Goal: Check status: Check status

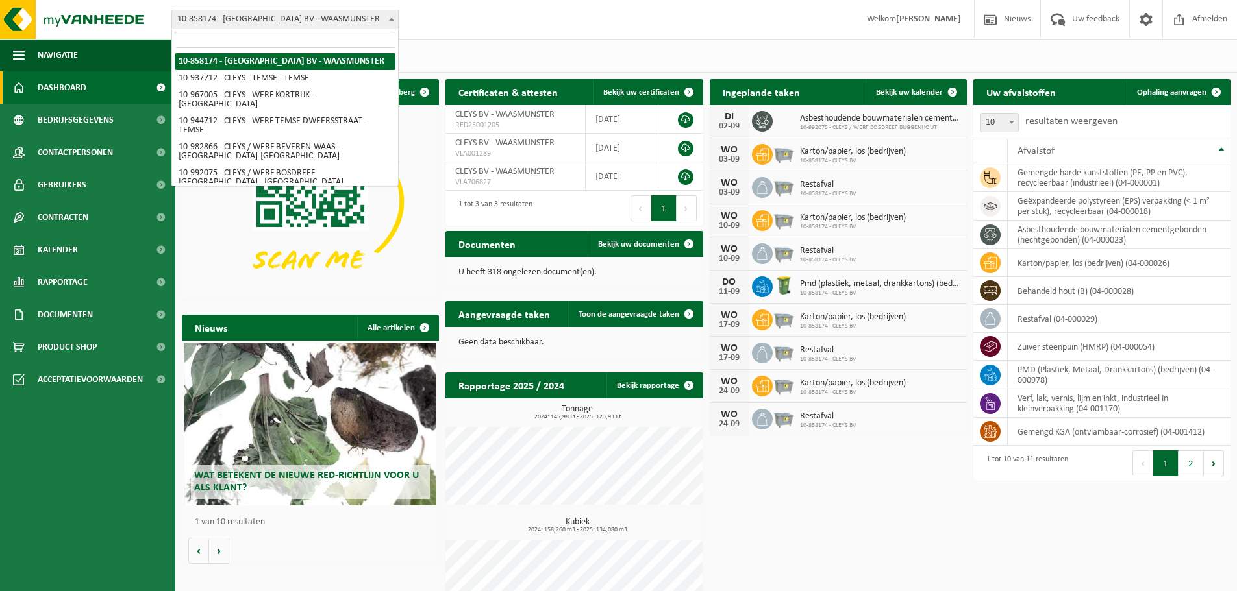
click at [335, 21] on span "10-858174 - [GEOGRAPHIC_DATA] BV - WAASMUNSTER" at bounding box center [285, 19] width 226 height 18
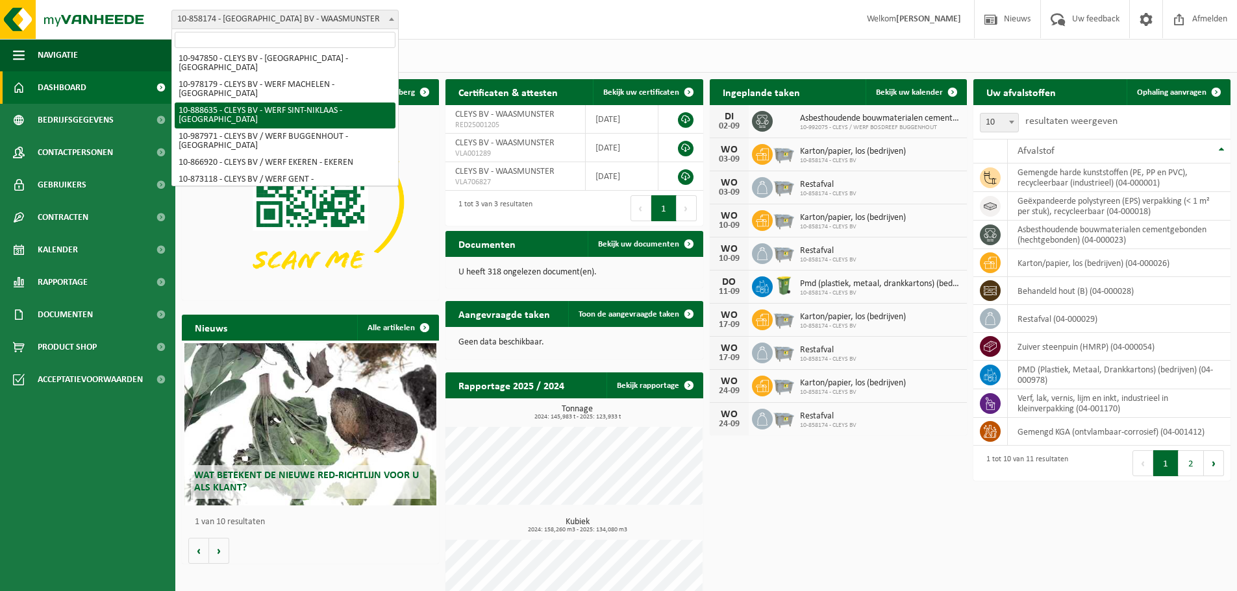
scroll to position [325, 0]
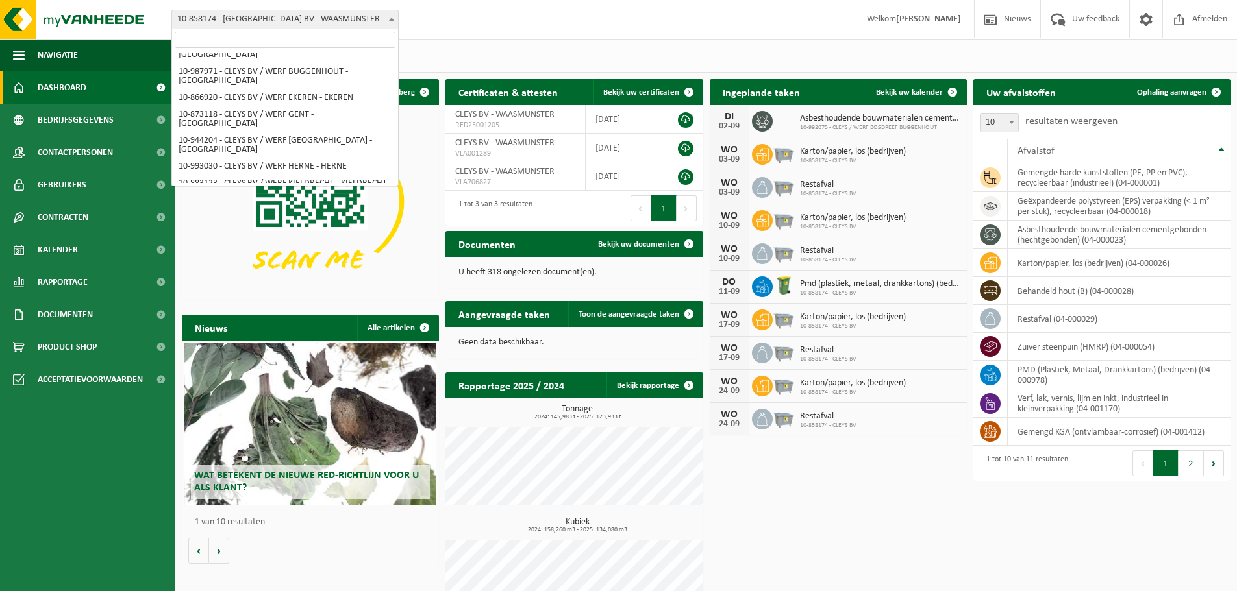
select select "167669"
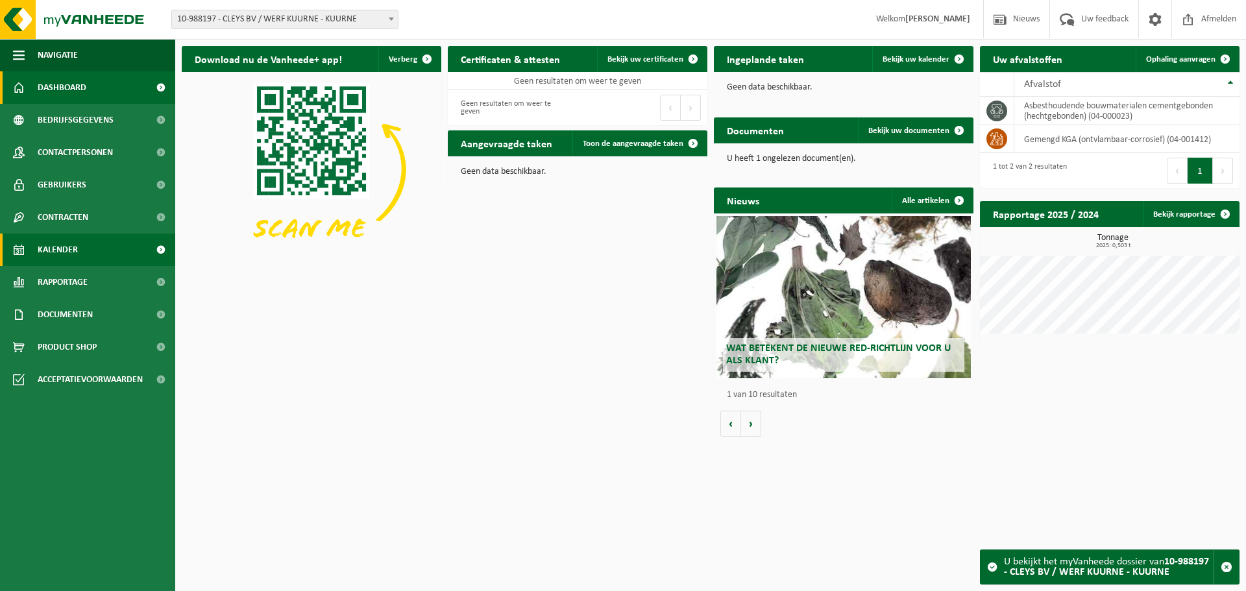
click at [78, 245] on link "Kalender" at bounding box center [87, 250] width 175 height 32
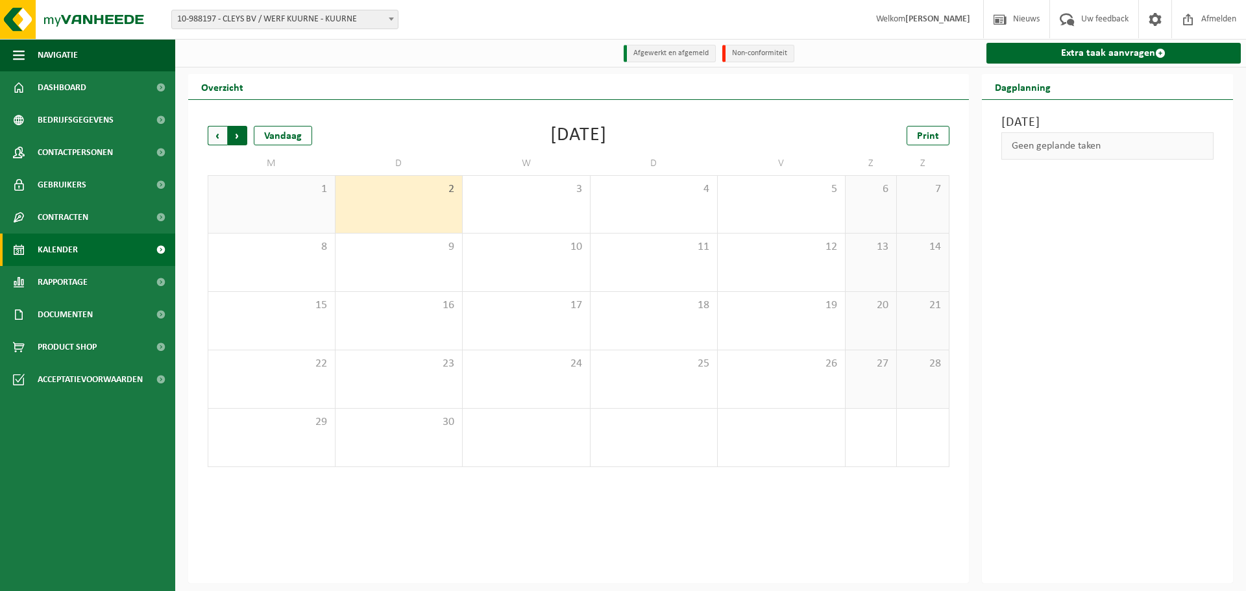
click at [221, 137] on span "Vorige" at bounding box center [217, 135] width 19 height 19
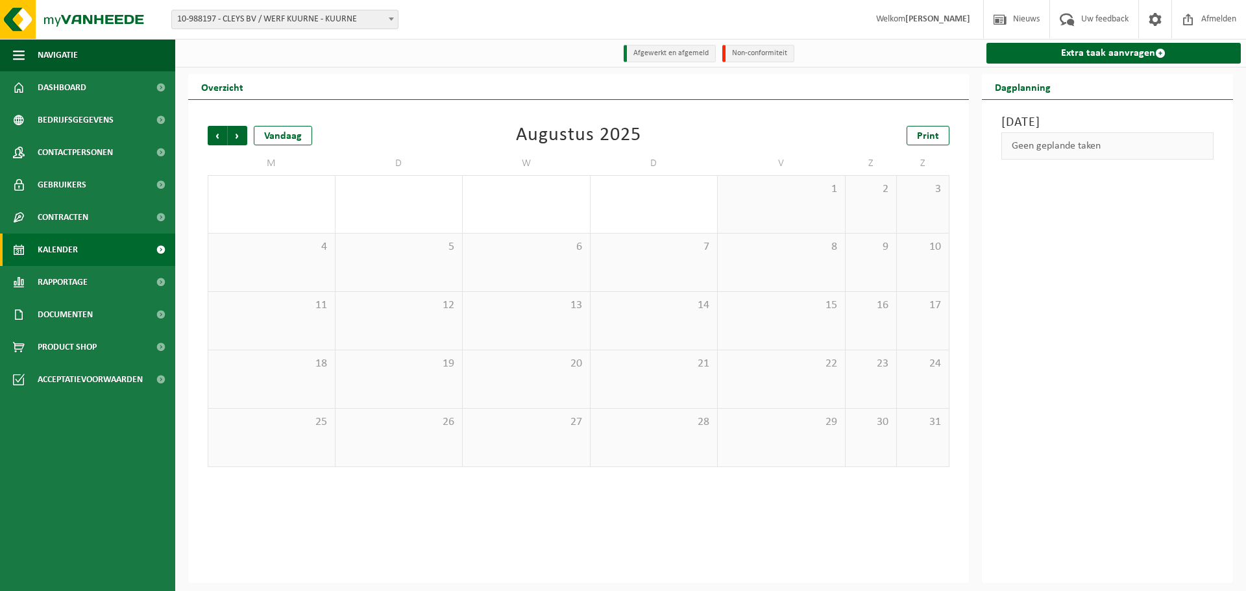
click at [221, 137] on span "Vorige" at bounding box center [217, 135] width 19 height 19
click at [824, 271] on div "1" at bounding box center [830, 276] width 16 height 17
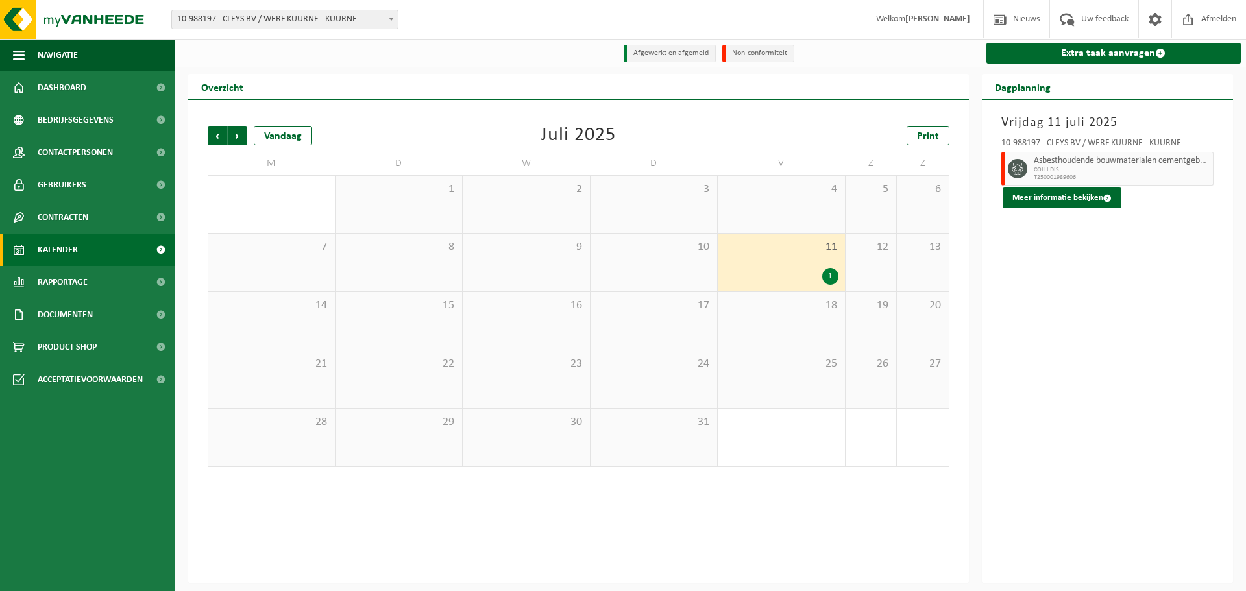
click at [227, 136] on div "Volgende" at bounding box center [237, 135] width 20 height 19
click at [233, 138] on span "Volgende" at bounding box center [237, 135] width 19 height 19
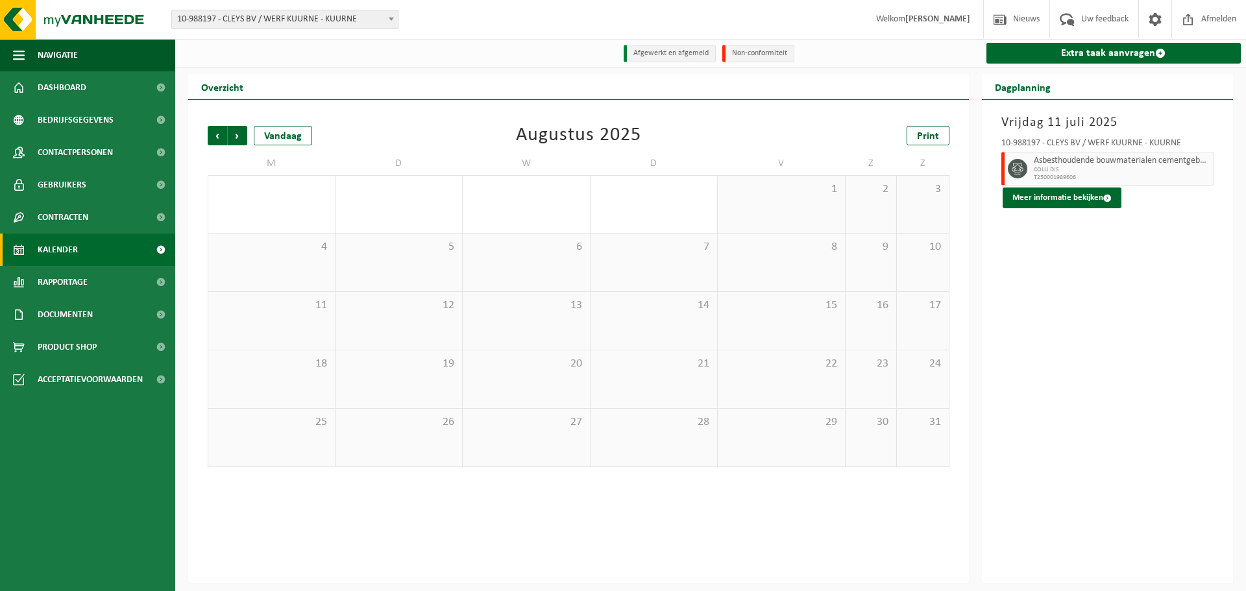
click at [233, 138] on span "Volgende" at bounding box center [237, 135] width 19 height 19
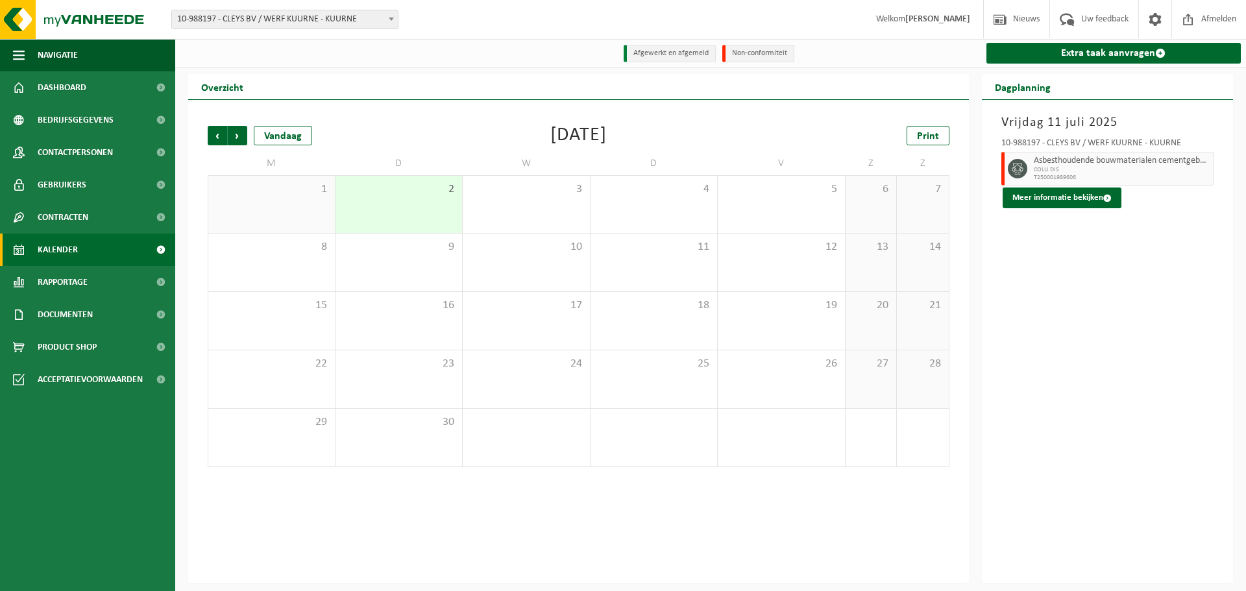
click at [415, 198] on div "2" at bounding box center [399, 204] width 127 height 57
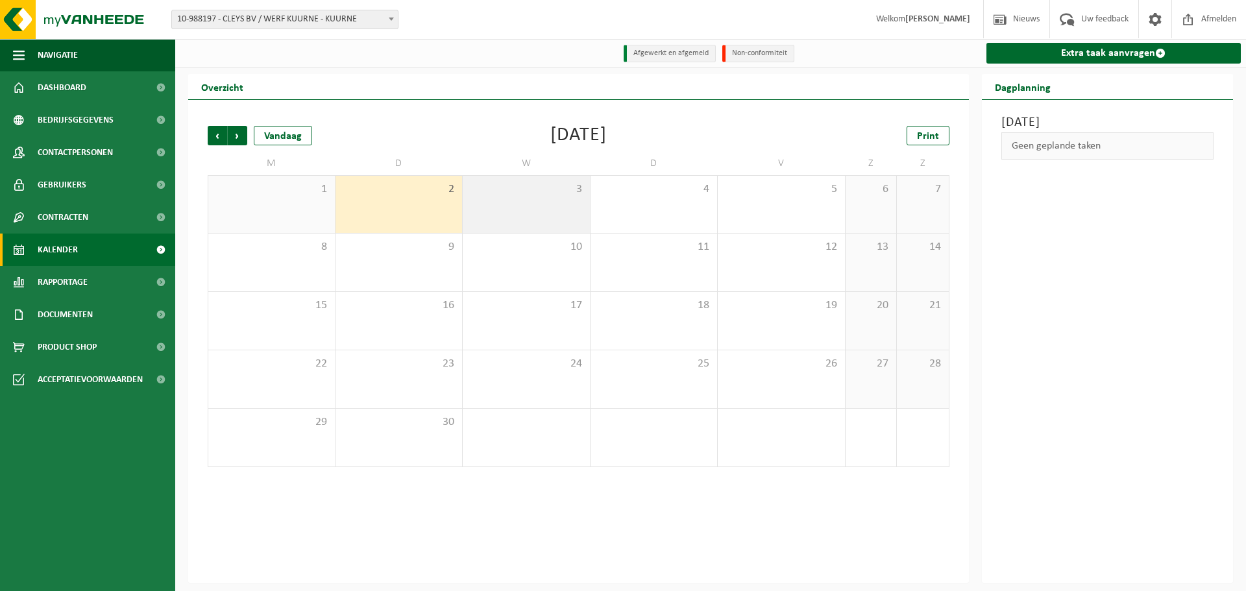
click at [549, 196] on span "3" at bounding box center [526, 189] width 114 height 14
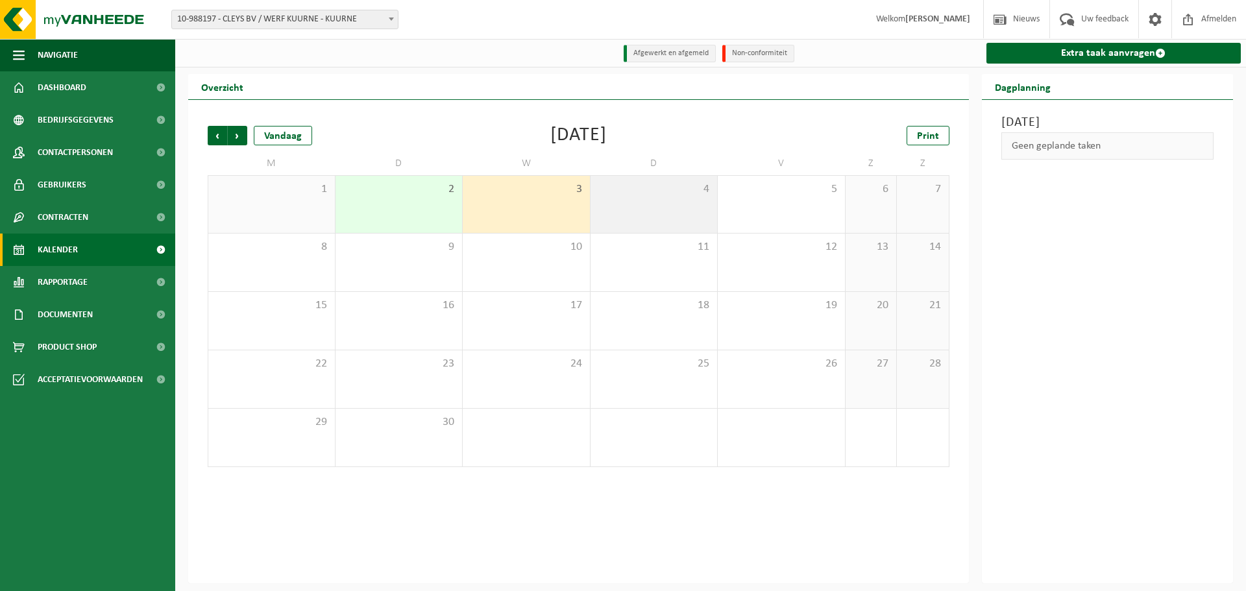
click at [647, 195] on span "4" at bounding box center [654, 189] width 114 height 14
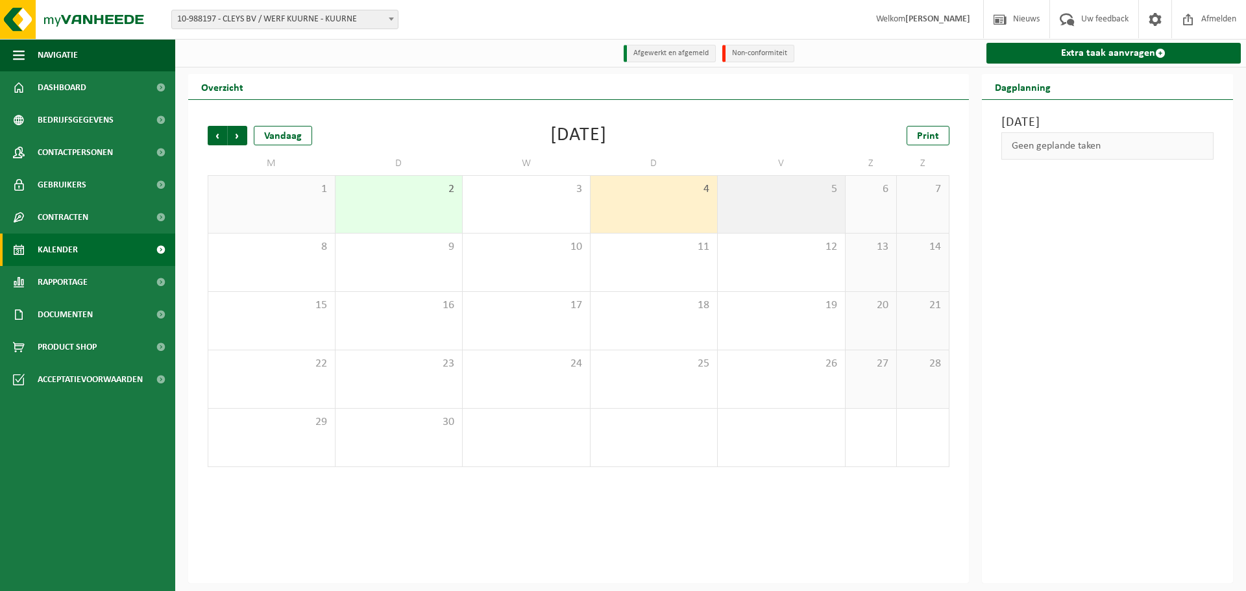
click at [821, 194] on span "5" at bounding box center [781, 189] width 114 height 14
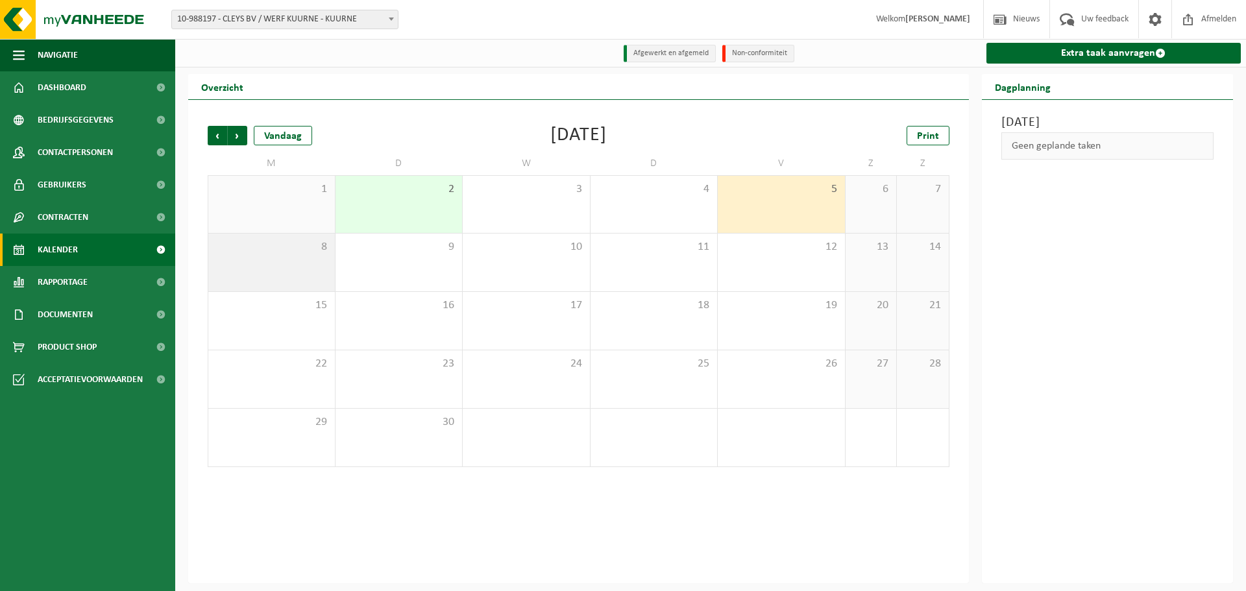
click at [295, 246] on span "8" at bounding box center [272, 247] width 114 height 14
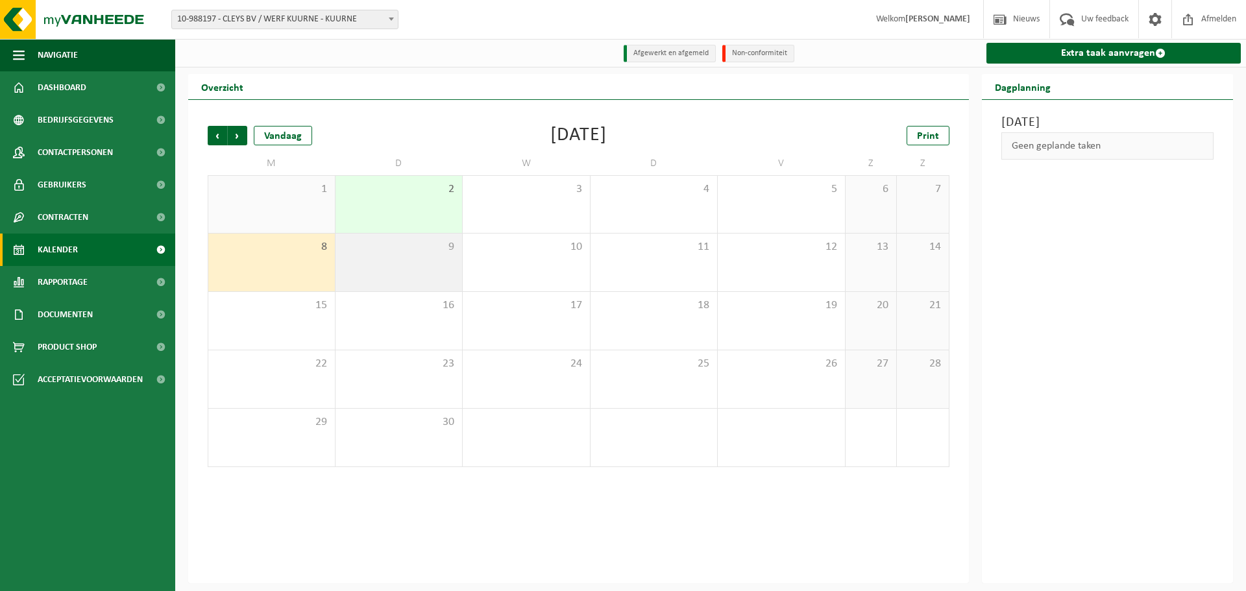
click at [427, 251] on span "9" at bounding box center [399, 247] width 114 height 14
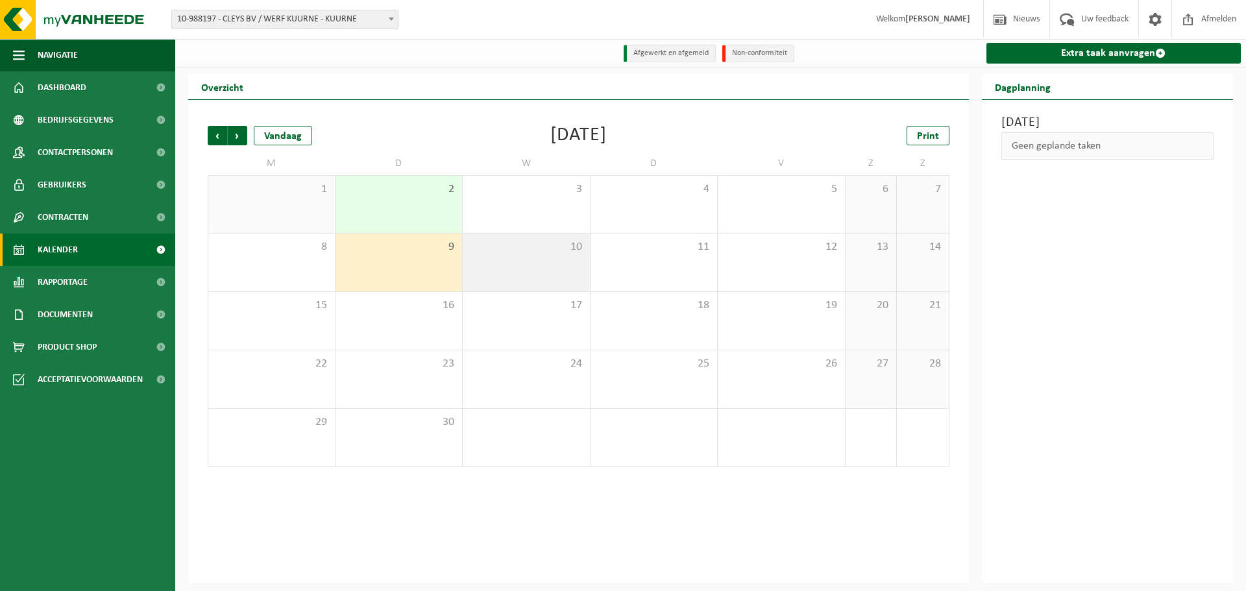
click at [540, 253] on span "10" at bounding box center [526, 247] width 114 height 14
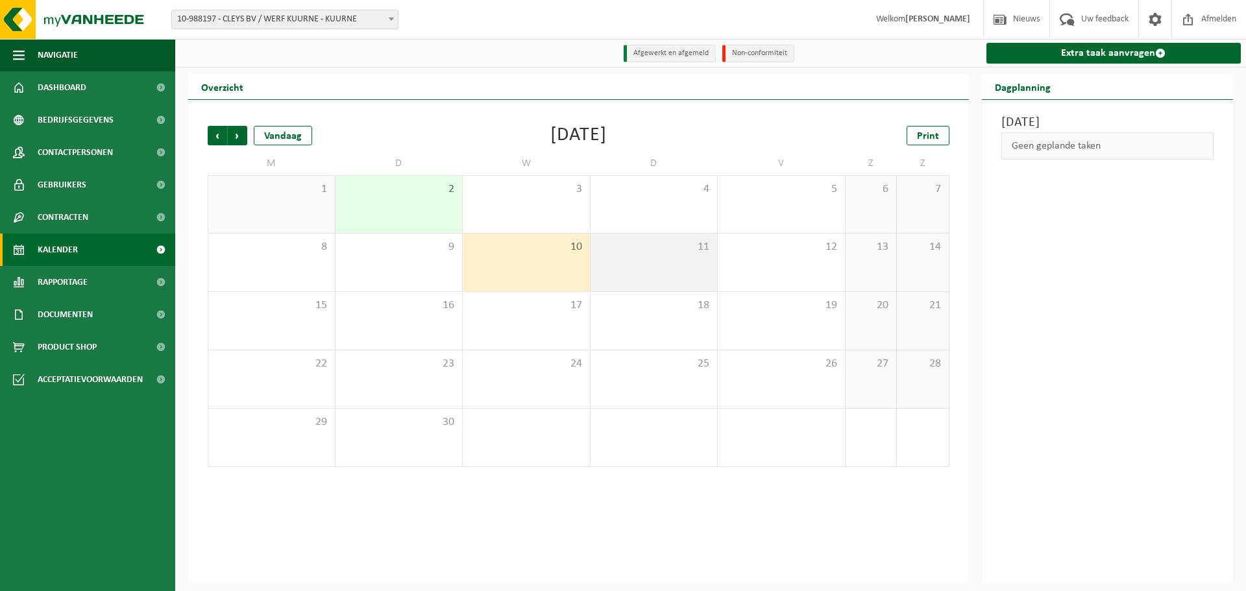
click at [665, 260] on div "11" at bounding box center [654, 263] width 127 height 58
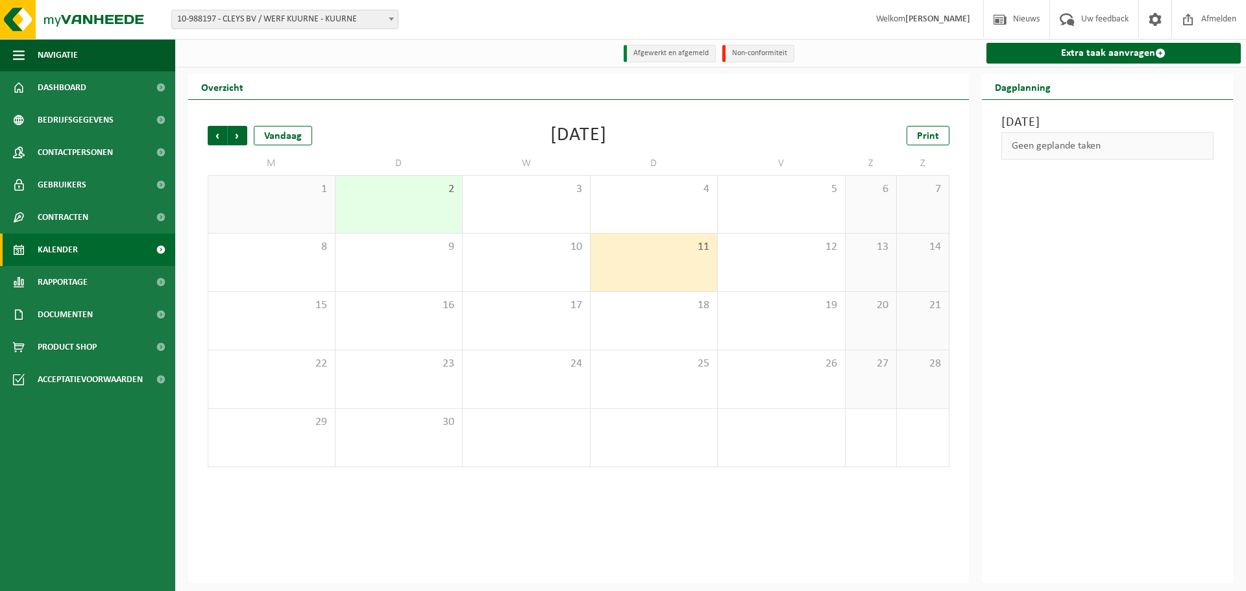
click at [407, 200] on div "2" at bounding box center [399, 204] width 127 height 57
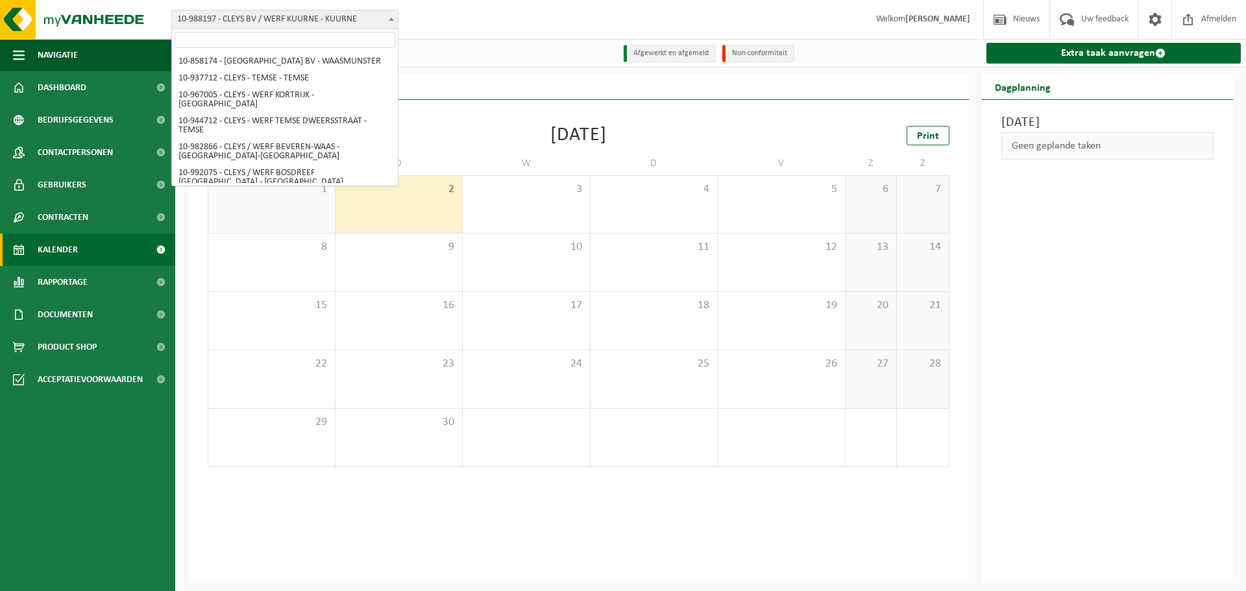
click at [388, 21] on span at bounding box center [391, 18] width 13 height 17
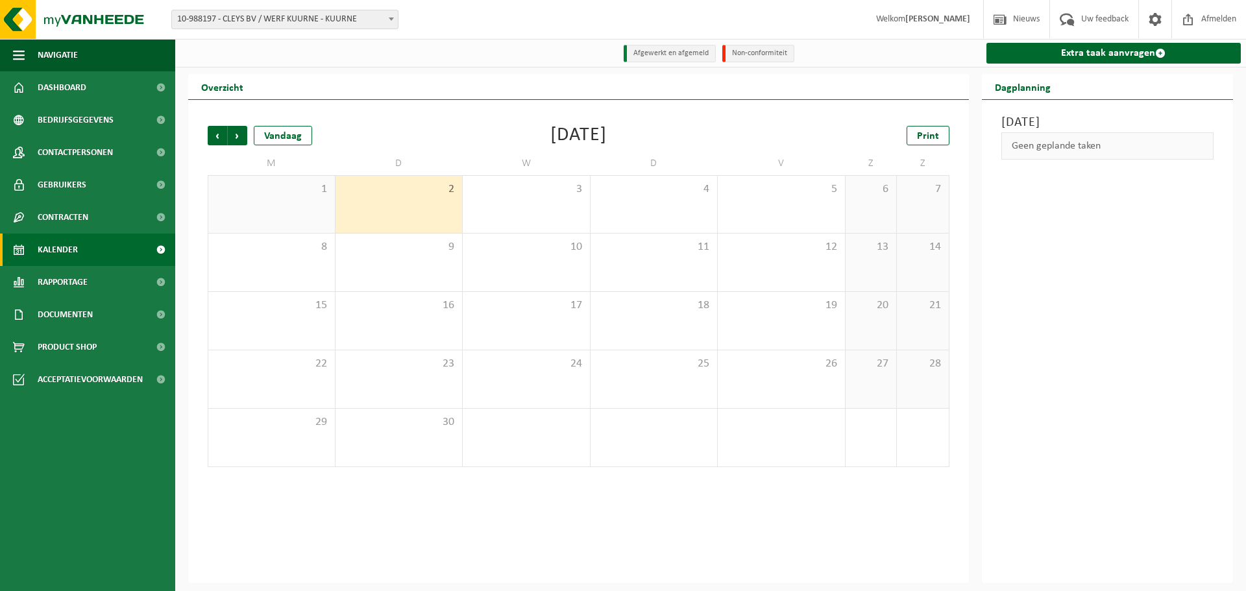
click at [388, 21] on span at bounding box center [391, 18] width 13 height 17
